Goal: Check status: Check status

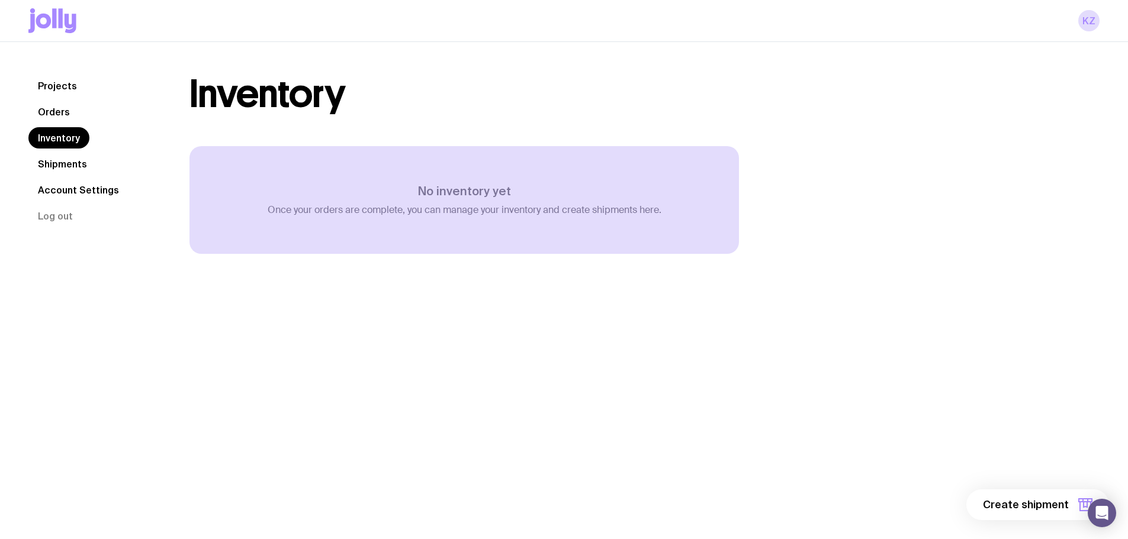
click at [62, 169] on link "Shipments" at bounding box center [62, 163] width 68 height 21
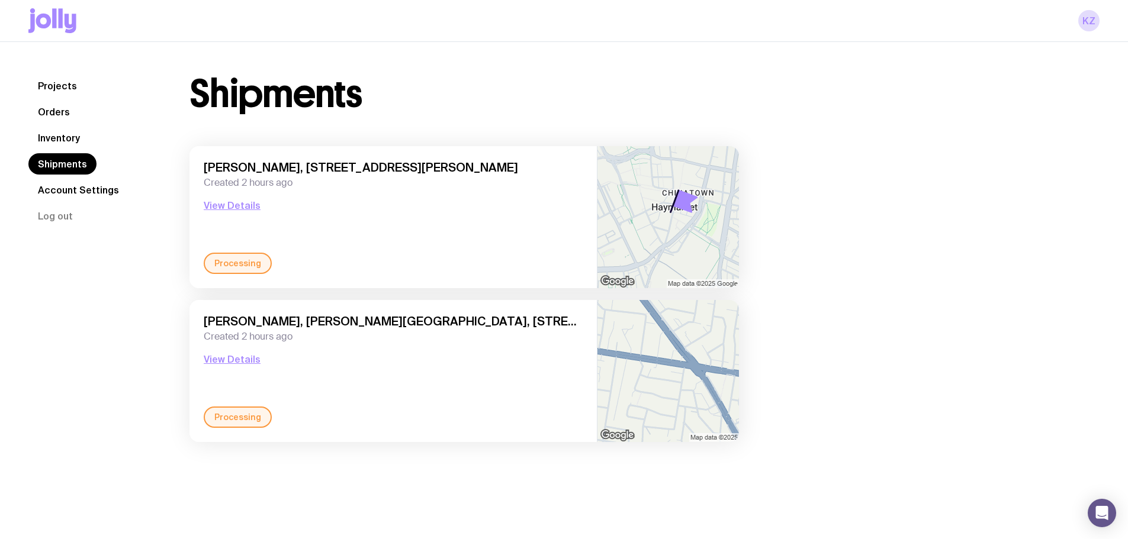
drag, startPoint x: 349, startPoint y: 229, endPoint x: 216, endPoint y: 218, distance: 133.1
click at [252, 226] on div "[PERSON_NAME], HealthScreen Level 1, [STREET_ADDRESS][PERSON_NAME] Created 2 ho…" at bounding box center [393, 206] width 379 height 92
click at [220, 205] on button "View Details" at bounding box center [232, 205] width 57 height 14
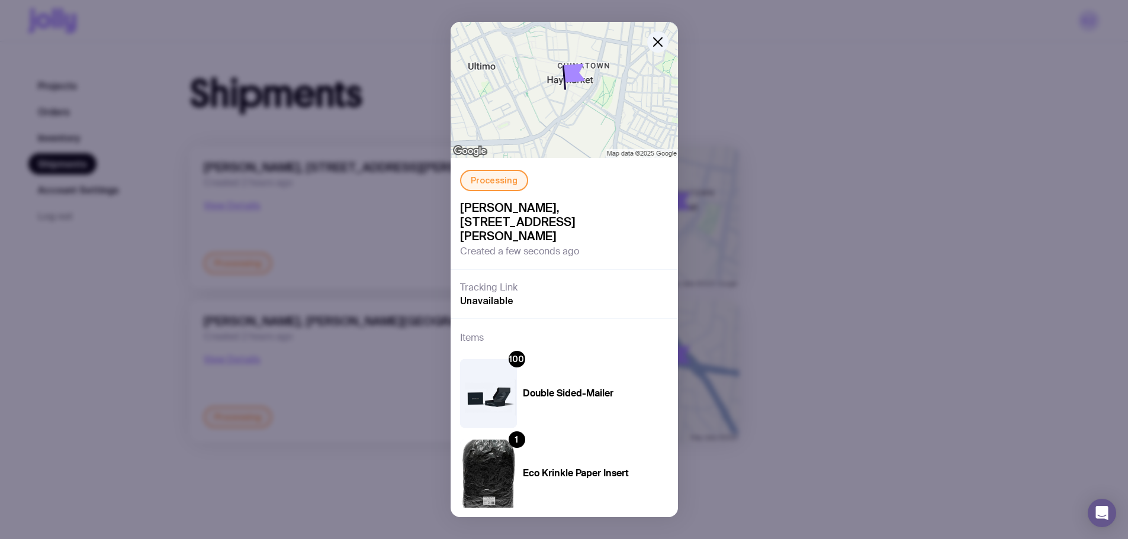
scroll to position [32, 0]
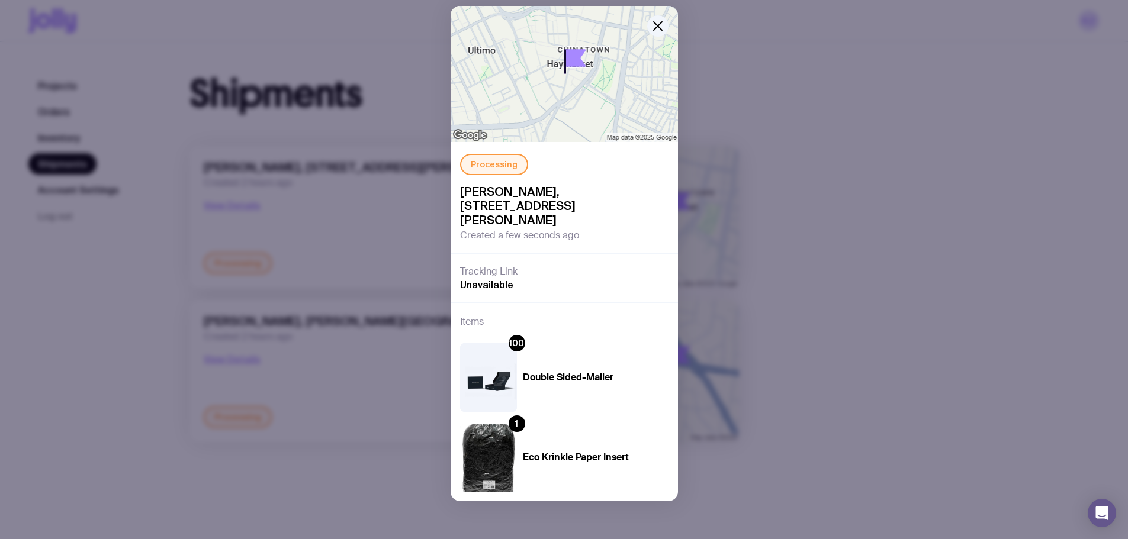
click at [481, 285] on span "Unavailable" at bounding box center [486, 285] width 53 height 12
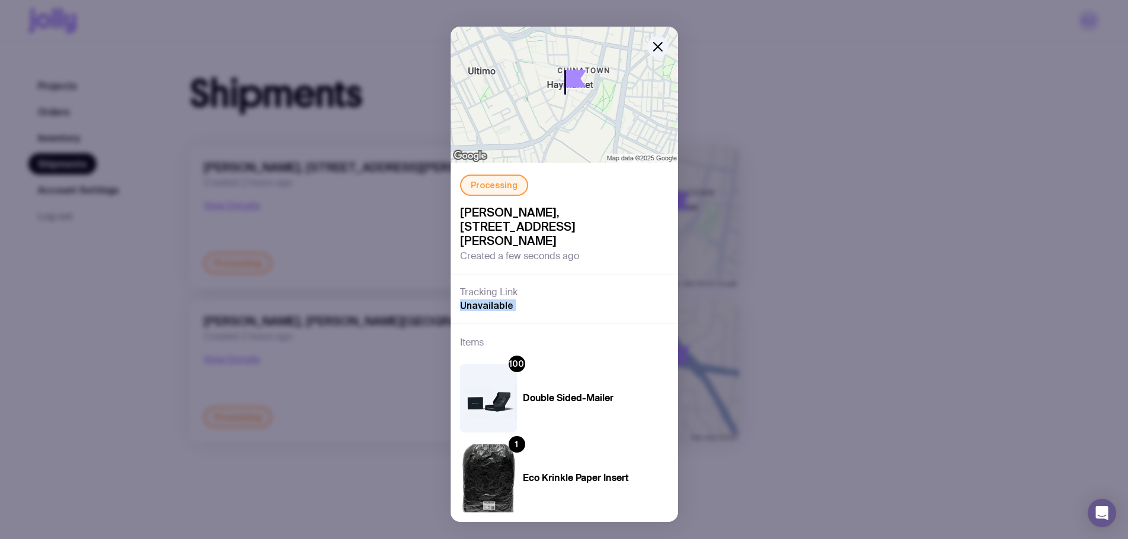
scroll to position [0, 0]
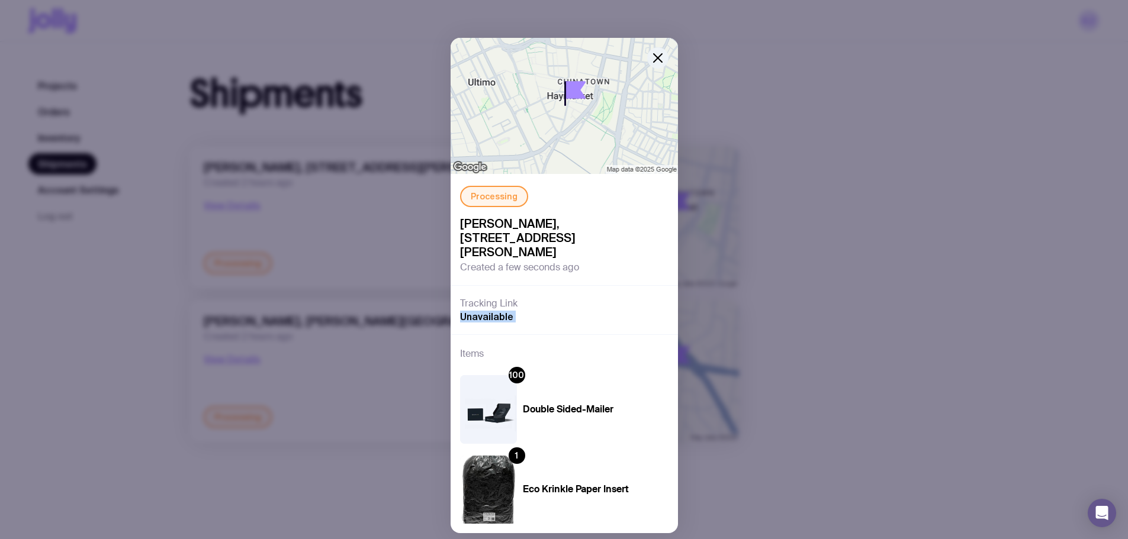
click at [656, 50] on button "button" at bounding box center [657, 57] width 21 height 21
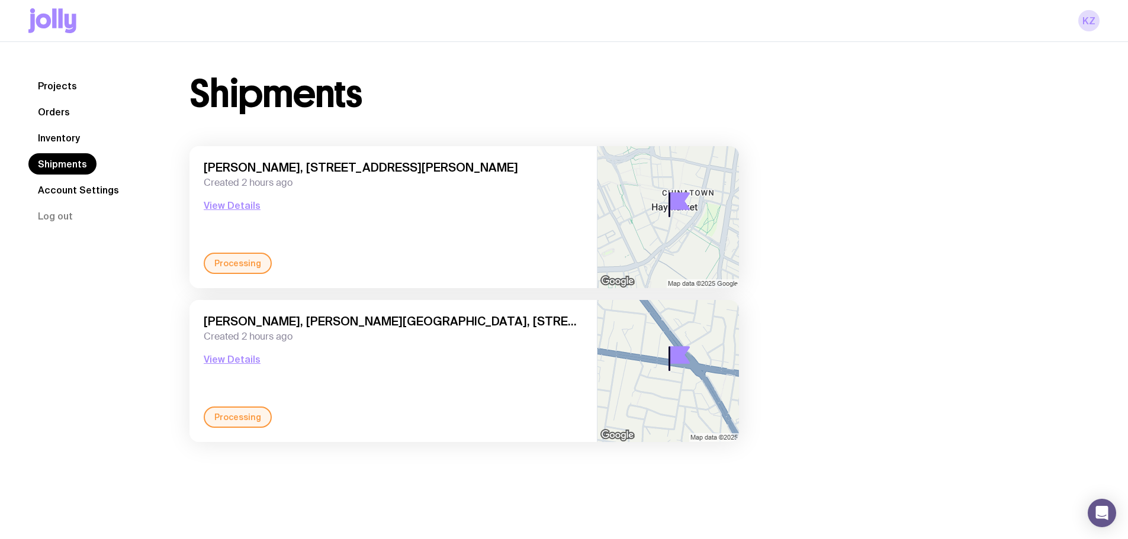
click at [235, 420] on div "Processing" at bounding box center [238, 417] width 68 height 21
click at [233, 360] on button "View Details" at bounding box center [232, 359] width 57 height 14
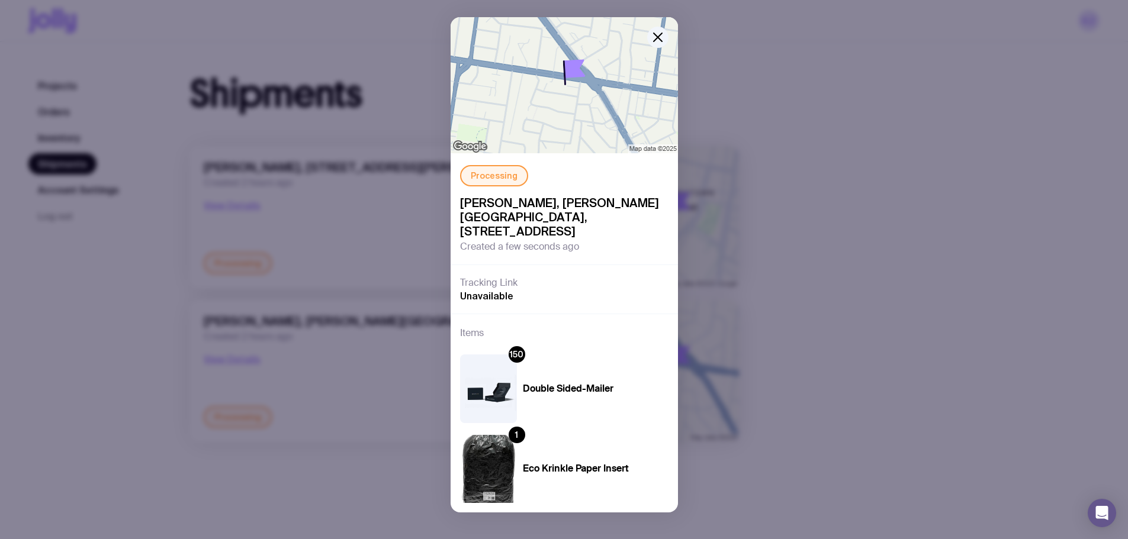
scroll to position [32, 0]
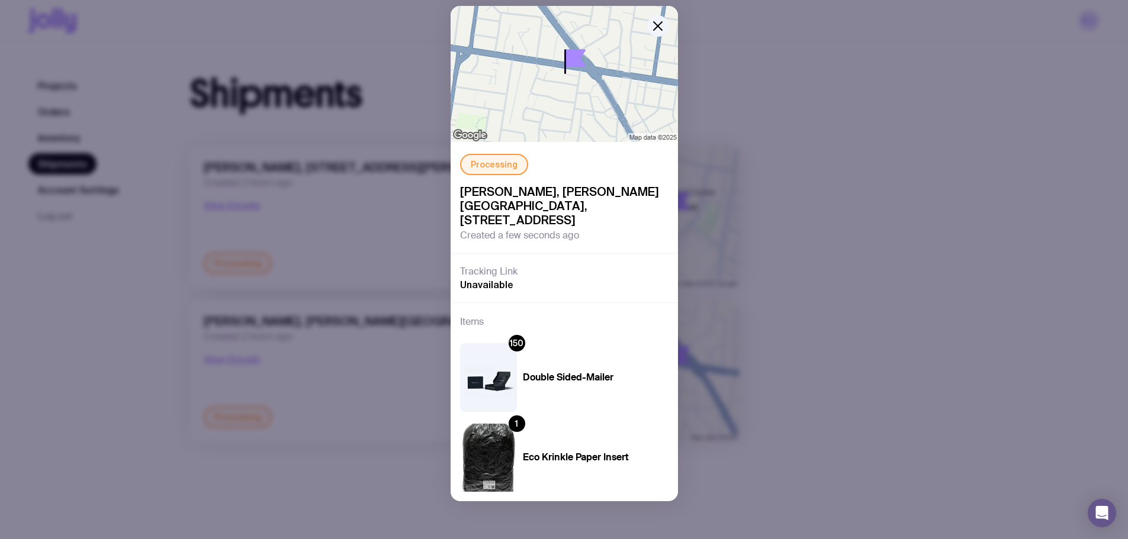
click at [767, 414] on div "Processing [PERSON_NAME], [PERSON_NAME][GEOGRAPHIC_DATA], [STREET_ADDRESS] Crea…" at bounding box center [564, 269] width 1128 height 539
